Goal: Obtain resource: Download file/media

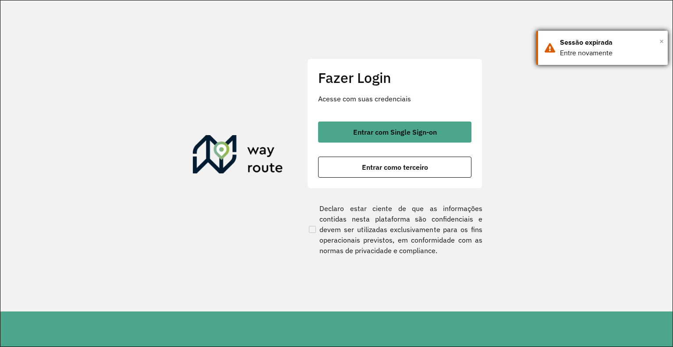
click at [660, 41] on span "×" at bounding box center [662, 41] width 4 height 13
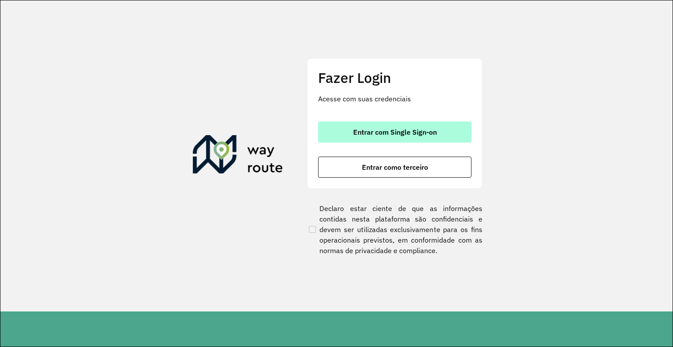
click at [382, 135] on span "Entrar com Single Sign-on" at bounding box center [395, 131] width 84 height 7
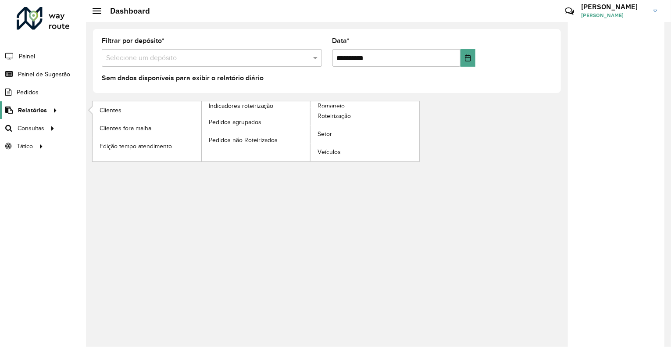
click at [39, 108] on span "Relatórios" at bounding box center [32, 110] width 29 height 9
click at [131, 117] on link "Clientes" at bounding box center [146, 110] width 109 height 18
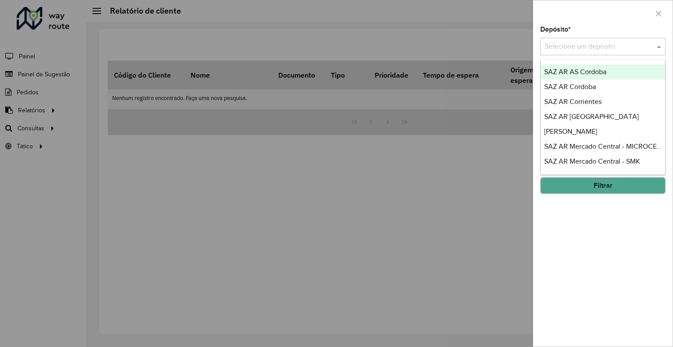
drag, startPoint x: 573, startPoint y: 40, endPoint x: 576, endPoint y: 47, distance: 7.5
click at [574, 42] on div "Selecione um depósito" at bounding box center [602, 47] width 125 height 18
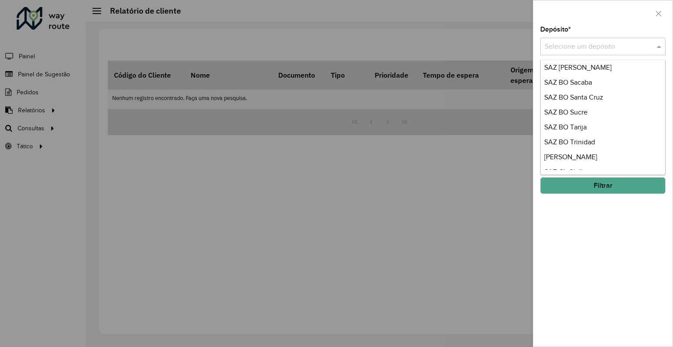
scroll to position [351, 0]
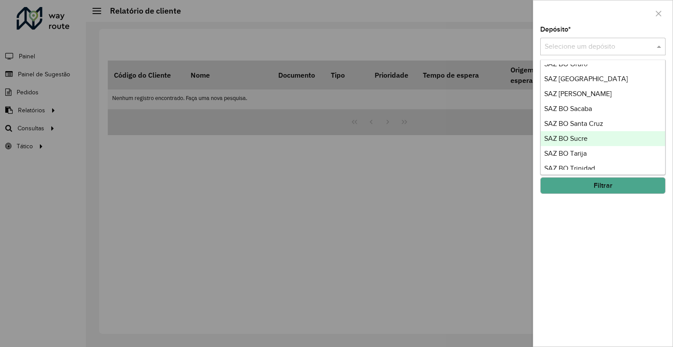
click at [579, 140] on span "SAZ BO Sucre" at bounding box center [565, 138] width 43 height 7
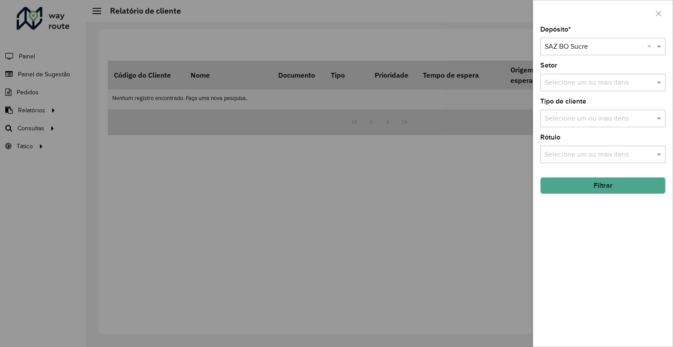
click at [571, 188] on button "Filtrar" at bounding box center [602, 185] width 125 height 17
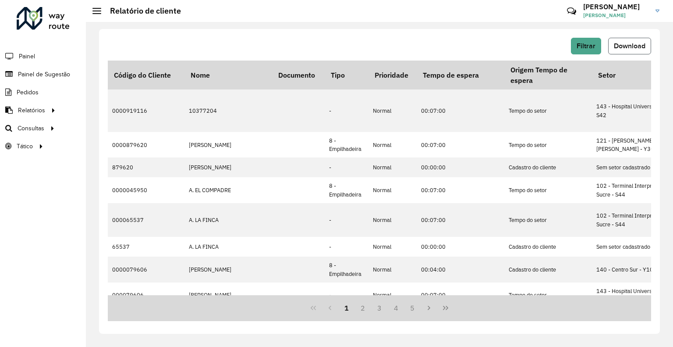
click at [632, 43] on span "Download" at bounding box center [630, 45] width 32 height 7
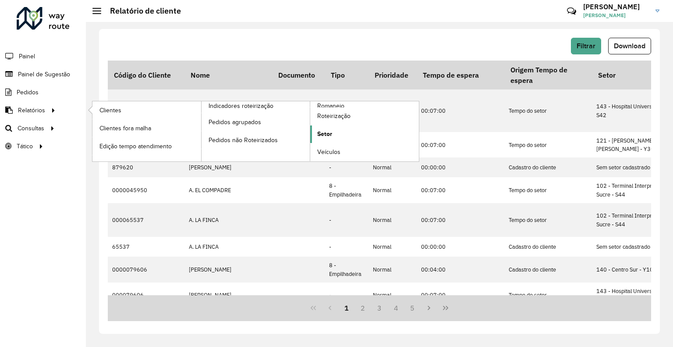
click at [326, 135] on span "Setor" at bounding box center [324, 133] width 15 height 9
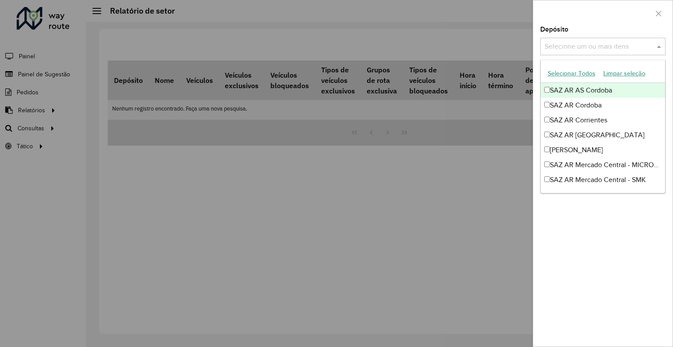
click at [606, 50] on input "text" at bounding box center [599, 47] width 112 height 11
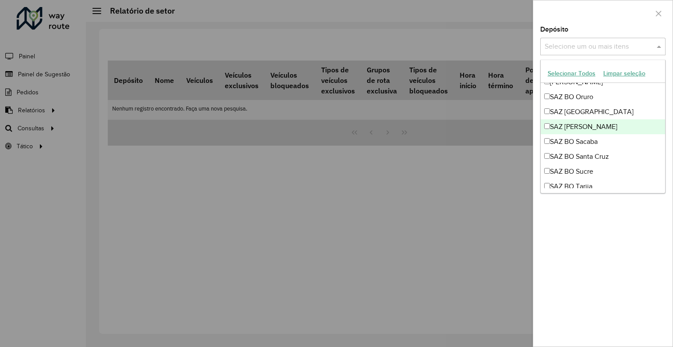
scroll to position [351, 0]
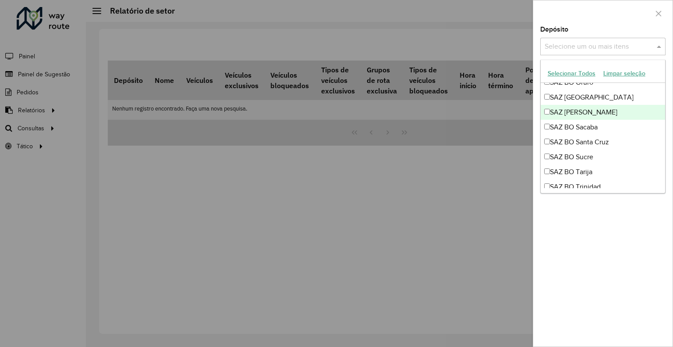
click at [591, 116] on div "SAZ [PERSON_NAME]" at bounding box center [603, 112] width 124 height 15
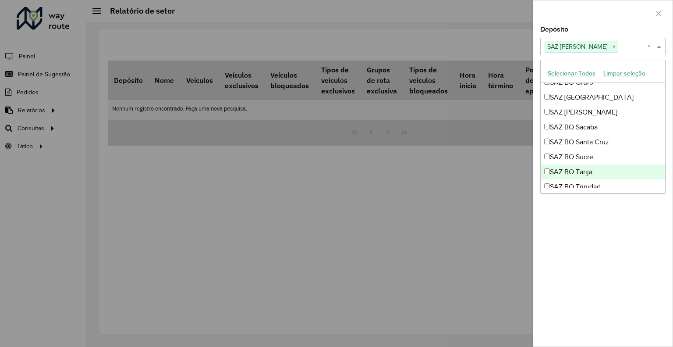
drag, startPoint x: 601, startPoint y: 259, endPoint x: 596, endPoint y: 217, distance: 42.4
click at [601, 260] on div "Depósito Selecione um ou mais itens SAZ BO Riberalta × × Grupo de Depósito Sele…" at bounding box center [602, 186] width 139 height 320
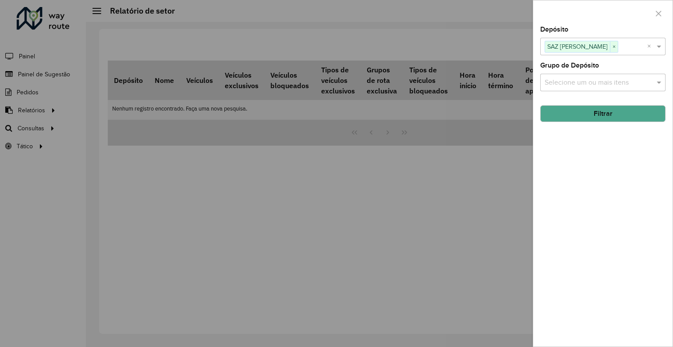
click at [592, 112] on button "Filtrar" at bounding box center [602, 113] width 125 height 17
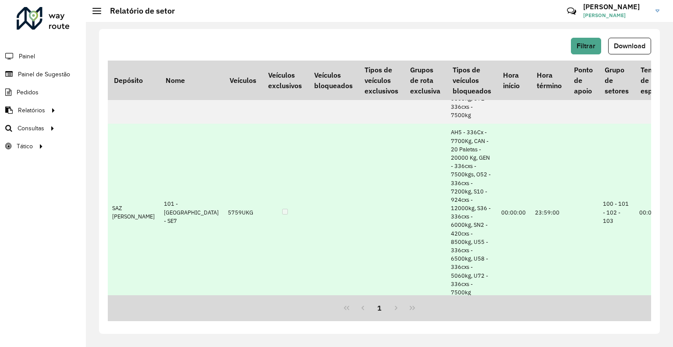
scroll to position [175, 0]
